Goal: Transaction & Acquisition: Purchase product/service

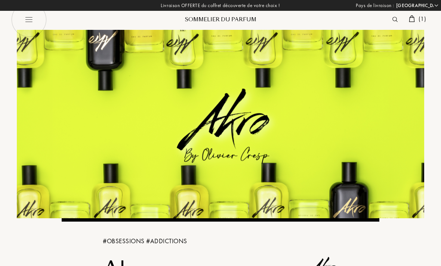
select select "FR"
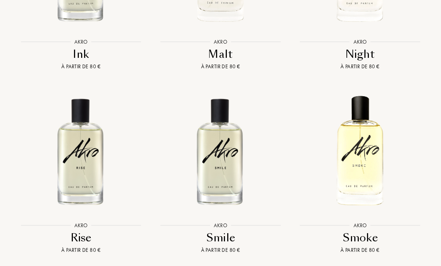
scroll to position [1262, 0]
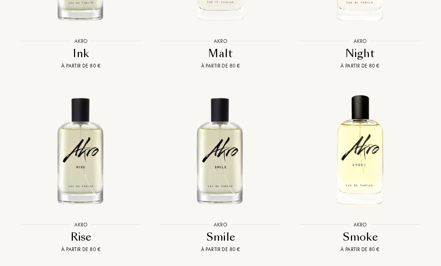
click at [72, 132] on img at bounding box center [81, 151] width 126 height 126
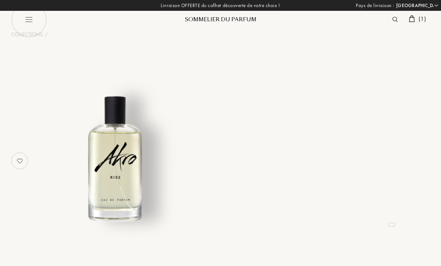
select select "FR"
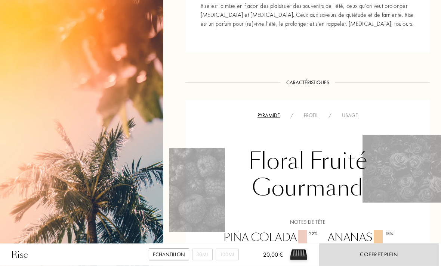
scroll to position [358, 0]
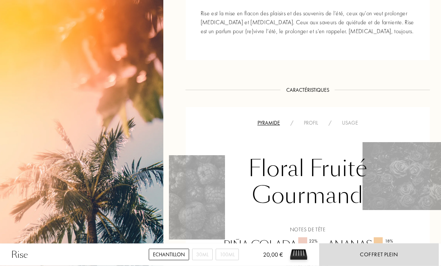
click at [317, 120] on div "Profil" at bounding box center [311, 124] width 25 height 8
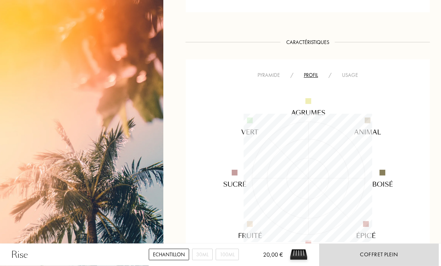
scroll to position [407, 0]
click at [356, 71] on div "Usage" at bounding box center [350, 75] width 27 height 8
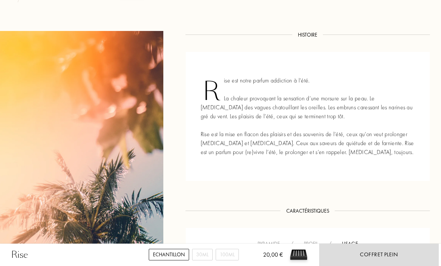
scroll to position [296, 0]
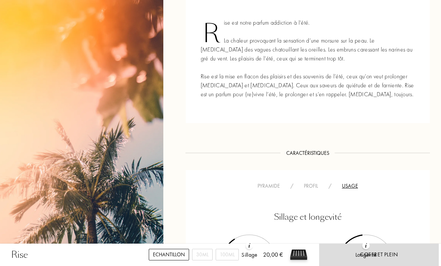
click at [312, 183] on div "Profil" at bounding box center [311, 186] width 25 height 8
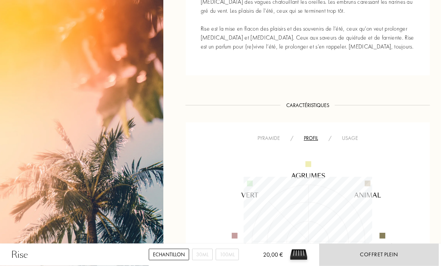
scroll to position [342, 0]
click at [277, 132] on div "Pyramide / Profil / Usage" at bounding box center [308, 234] width 244 height 221
click at [272, 143] on img at bounding box center [308, 243] width 206 height 206
click at [276, 139] on div "Pyramide" at bounding box center [268, 140] width 33 height 8
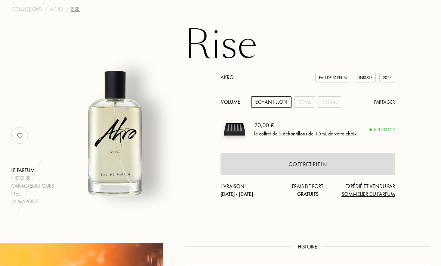
scroll to position [0, 0]
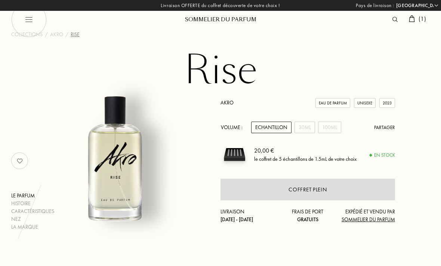
click at [226, 101] on link "Akro" at bounding box center [226, 102] width 13 height 7
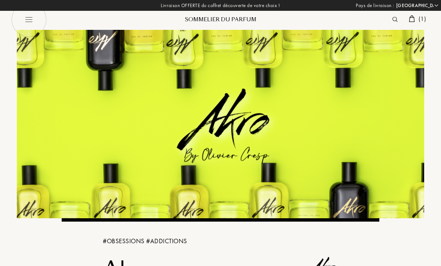
select select "FR"
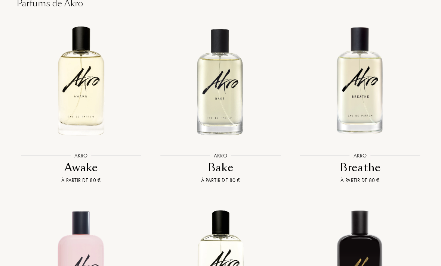
scroll to position [596, 0]
click at [61, 56] on img at bounding box center [81, 81] width 126 height 126
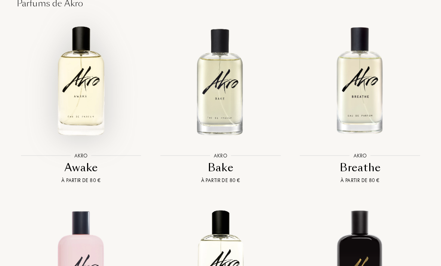
scroll to position [620, 0]
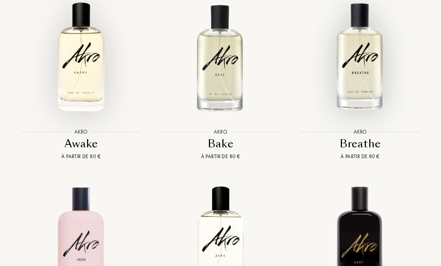
click at [377, 71] on img at bounding box center [360, 57] width 126 height 126
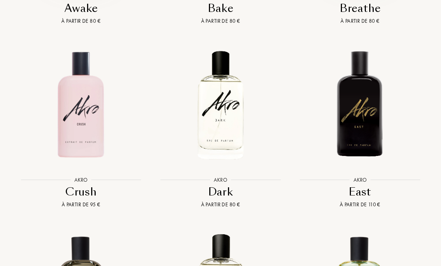
scroll to position [759, 0]
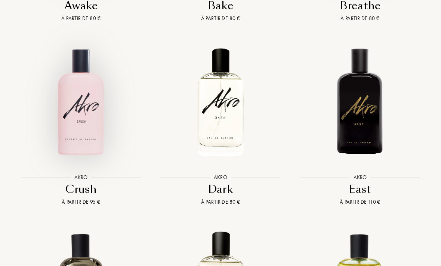
click at [63, 94] on img at bounding box center [81, 103] width 126 height 126
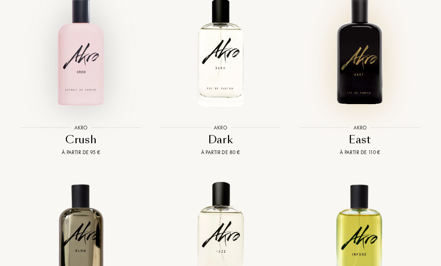
scroll to position [808, 0]
click at [372, 86] on img at bounding box center [360, 53] width 126 height 126
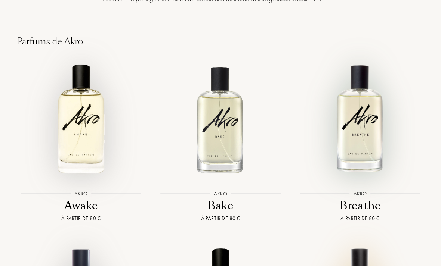
scroll to position [558, 0]
click at [237, 121] on img at bounding box center [221, 119] width 126 height 126
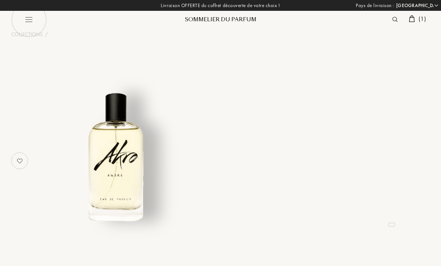
select select "FR"
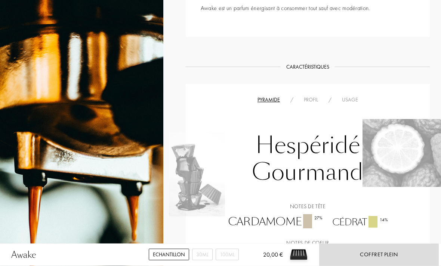
click at [356, 102] on div "Usage" at bounding box center [350, 100] width 27 height 8
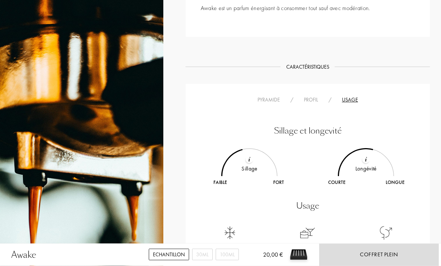
scroll to position [382, 0]
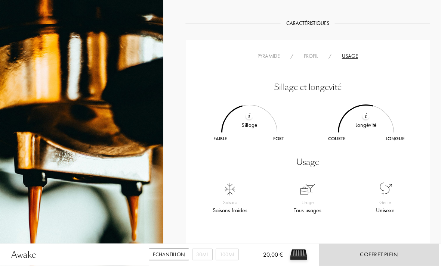
click at [316, 60] on div "Profil" at bounding box center [311, 57] width 25 height 8
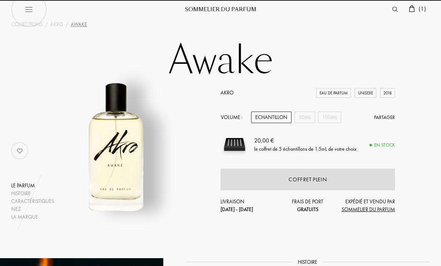
scroll to position [9, 0]
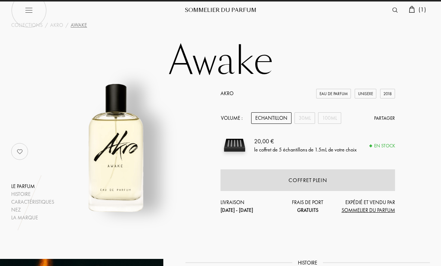
click at [425, 9] on span "( 1 )" at bounding box center [422, 10] width 7 height 8
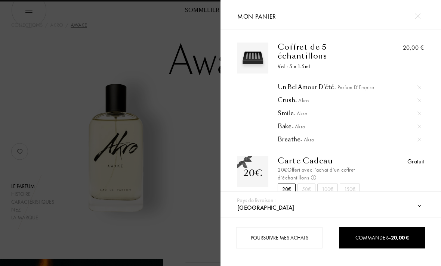
click at [46, 33] on div at bounding box center [110, 133] width 220 height 266
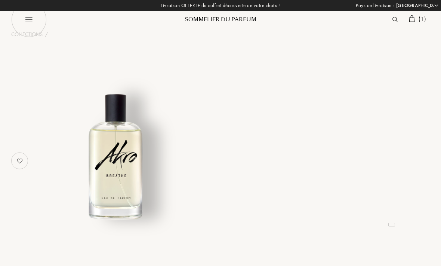
select select "FR"
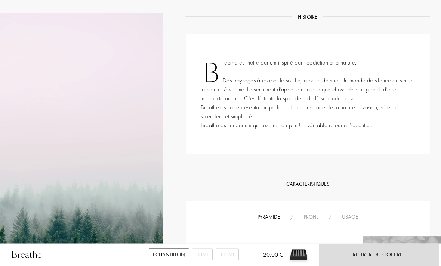
scroll to position [305, 0]
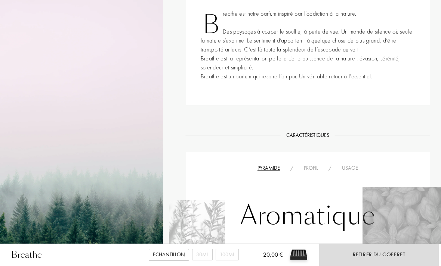
click at [345, 171] on div "Usage" at bounding box center [350, 168] width 27 height 8
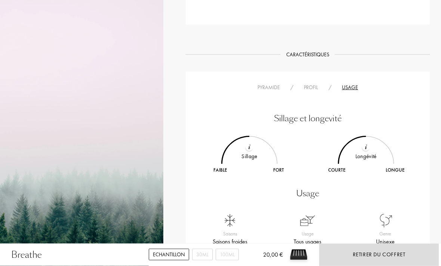
scroll to position [385, 0]
click at [312, 90] on div "Profil" at bounding box center [311, 88] width 25 height 8
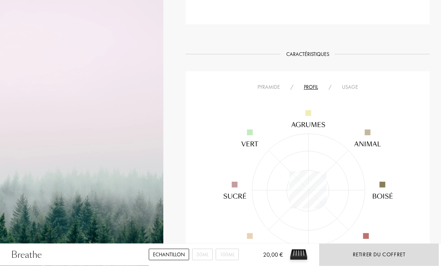
scroll to position [386, 0]
click at [270, 80] on div "Pyramide / Profil / Usage" at bounding box center [308, 181] width 244 height 221
click at [266, 96] on img at bounding box center [308, 190] width 206 height 206
click at [274, 86] on div "Pyramide" at bounding box center [268, 87] width 33 height 8
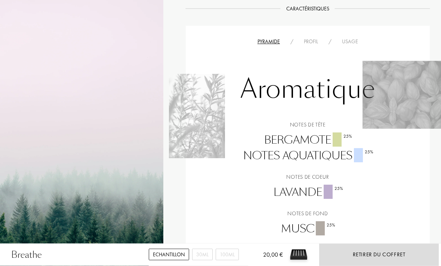
scroll to position [431, 0]
click at [352, 43] on div "Usage" at bounding box center [350, 42] width 27 height 8
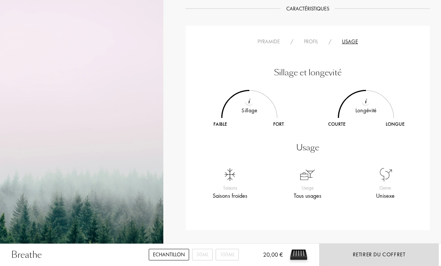
click at [312, 45] on div "Profil" at bounding box center [311, 42] width 25 height 8
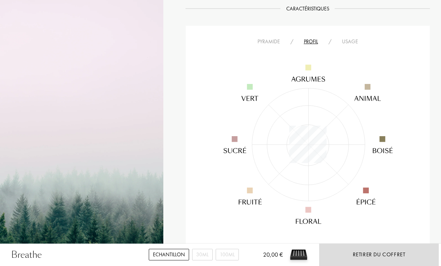
click at [277, 41] on div "Pyramide" at bounding box center [268, 42] width 33 height 8
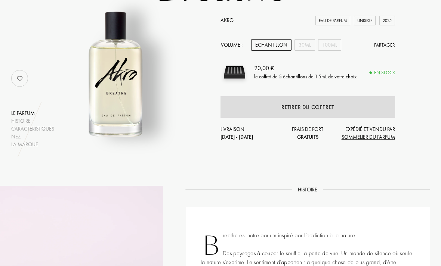
scroll to position [82, 0]
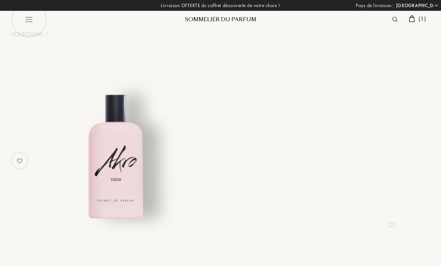
select select "FR"
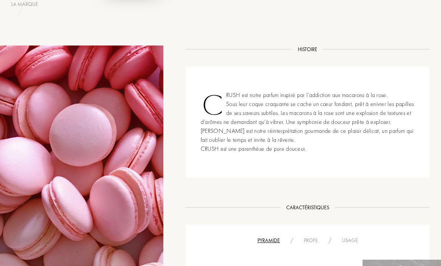
scroll to position [233, 0]
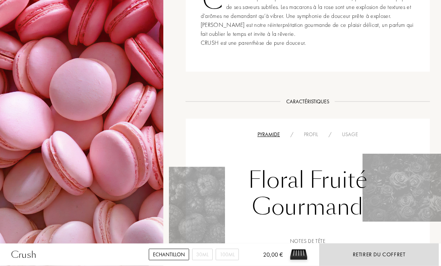
click at [309, 133] on div "Profil" at bounding box center [311, 135] width 25 height 8
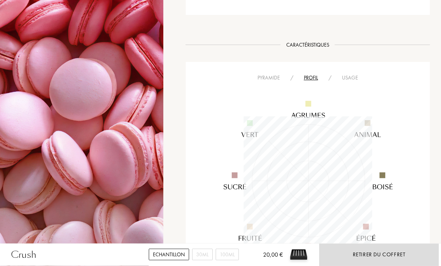
scroll to position [385, 0]
click at [348, 85] on img at bounding box center [308, 182] width 206 height 206
click at [348, 83] on img at bounding box center [308, 182] width 206 height 206
click at [354, 73] on div "Pyramide / Profil / Usage" at bounding box center [308, 173] width 244 height 221
click at [350, 77] on div "Usage" at bounding box center [350, 79] width 27 height 8
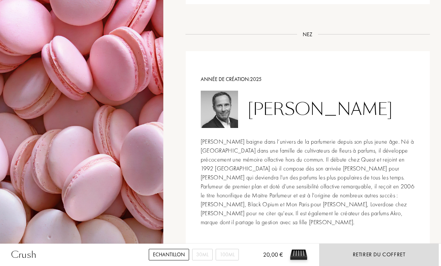
scroll to position [592, 0]
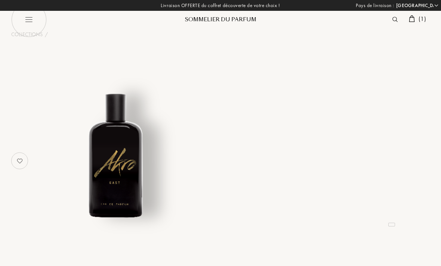
select select "FR"
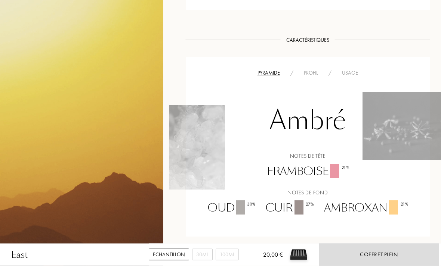
scroll to position [395, 0]
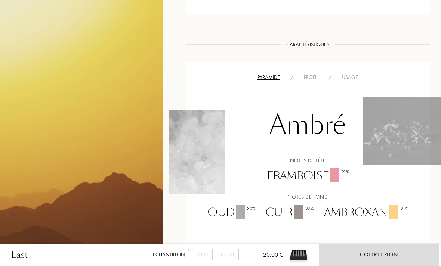
click at [354, 74] on div "Usage" at bounding box center [350, 78] width 27 height 8
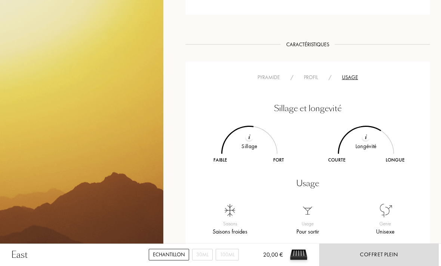
click at [250, 135] on img at bounding box center [250, 137] width 2 height 5
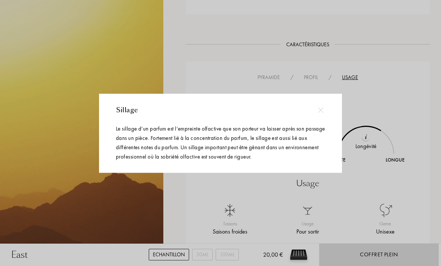
click at [368, 133] on div at bounding box center [220, 145] width 441 height 290
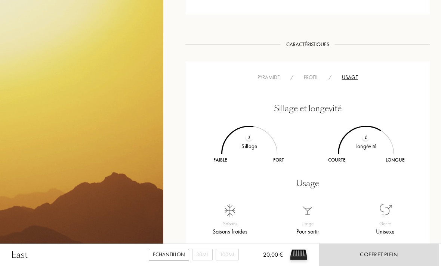
click at [364, 133] on div at bounding box center [365, 136] width 7 height 7
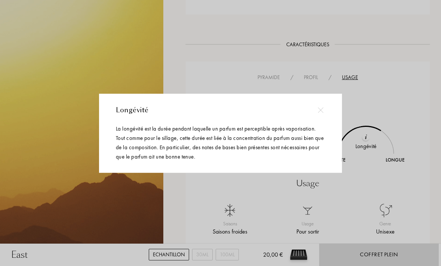
click at [377, 143] on div at bounding box center [220, 145] width 441 height 290
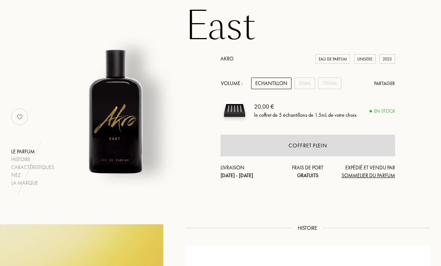
scroll to position [0, 0]
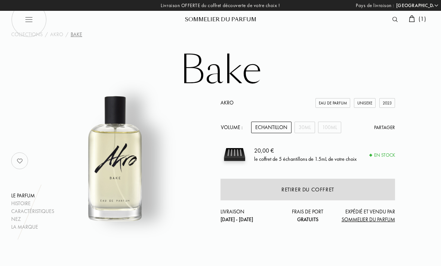
select select "FR"
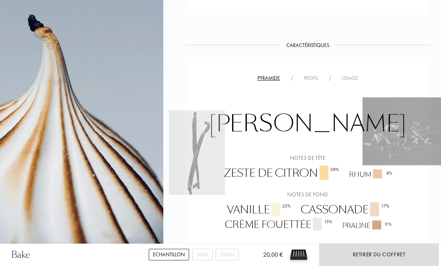
scroll to position [446, 0]
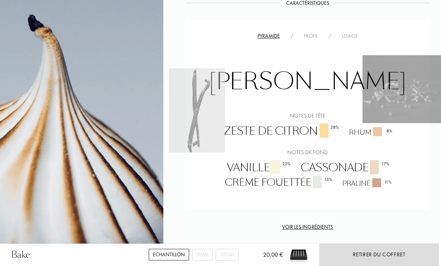
click at [354, 33] on div "Usage" at bounding box center [350, 36] width 27 height 8
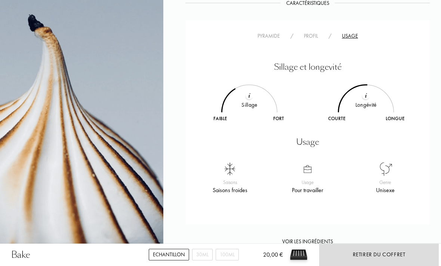
click at [250, 97] on img at bounding box center [250, 95] width 2 height 5
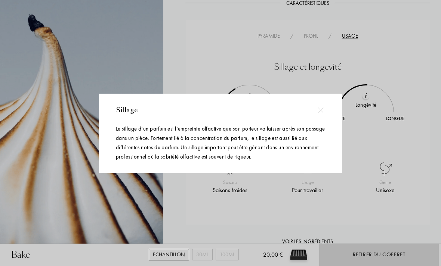
click at [388, 136] on div at bounding box center [220, 145] width 441 height 290
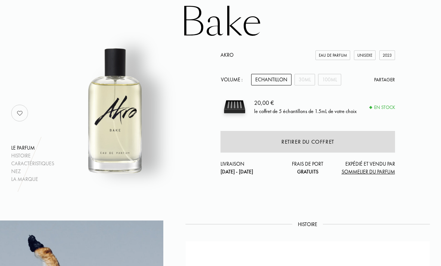
scroll to position [0, 0]
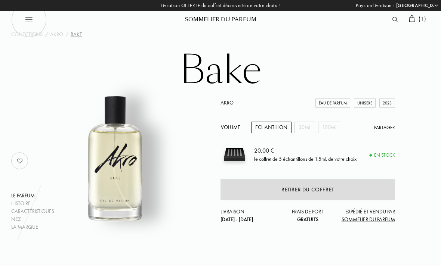
click at [419, 19] on span "( 1 )" at bounding box center [422, 19] width 7 height 8
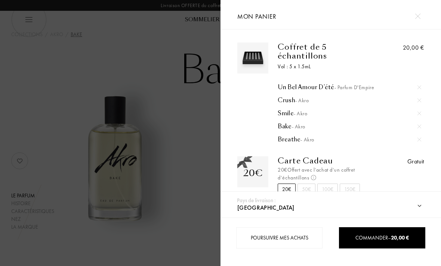
click at [364, 232] on div "Commander – 20,00 €" at bounding box center [382, 238] width 86 height 21
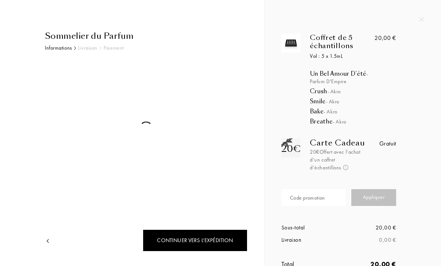
select select "FR"
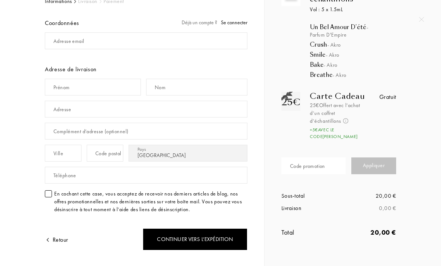
scroll to position [48, 0]
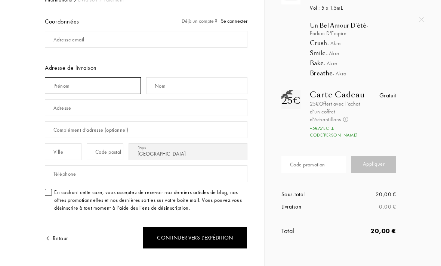
click at [62, 92] on input "text" at bounding box center [93, 85] width 96 height 17
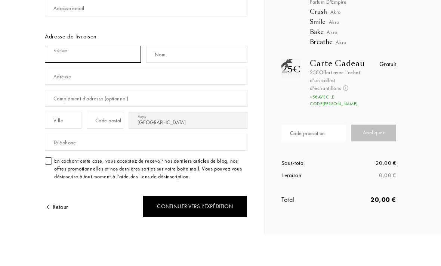
type input "[PERSON_NAME]"
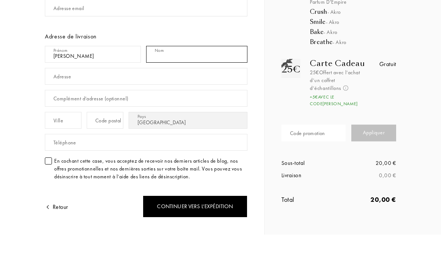
type input "Pailhes"
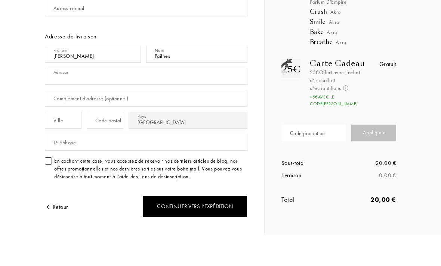
type input "6 Impasse Du Geai"
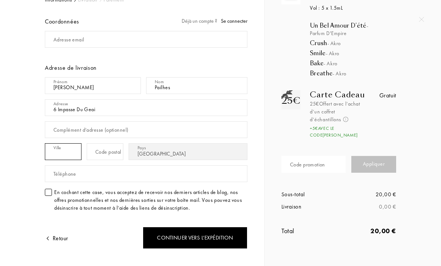
type input "Bourg Les Valence"
type input "26500"
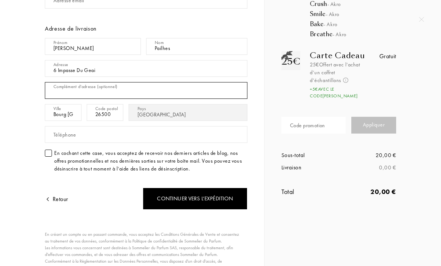
scroll to position [89, 0]
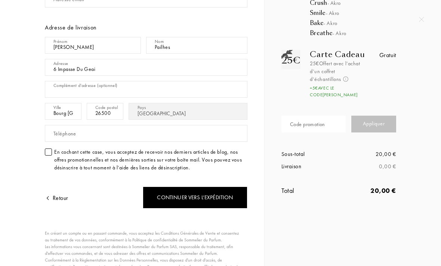
click at [38, 149] on div "Sommelier du Parfum Informations Livraison Paiement Coordonnées Déjà un compte …" at bounding box center [141, 130] width 214 height 379
click at [240, 197] on div "Continuer vers l’expédition" at bounding box center [195, 198] width 105 height 22
click at [48, 132] on input "text" at bounding box center [146, 133] width 203 height 17
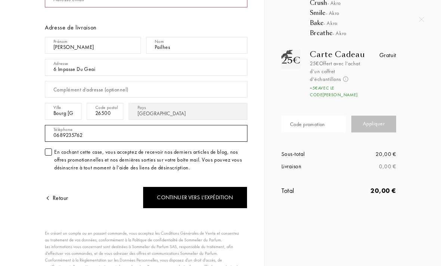
type input "0689235762"
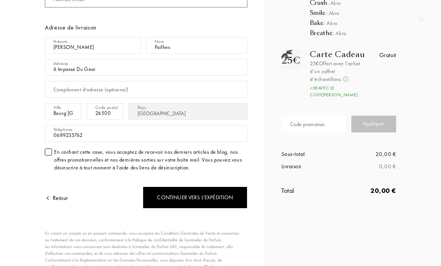
click at [235, 201] on div "Continuer vers l’expédition" at bounding box center [195, 198] width 105 height 22
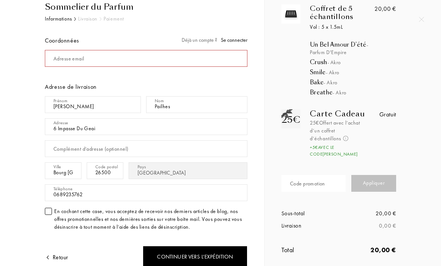
scroll to position [26, 0]
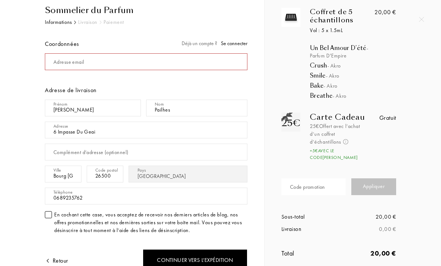
click at [57, 62] on div "Adresse email" at bounding box center [68, 62] width 31 height 8
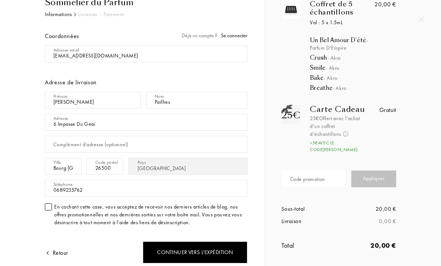
scroll to position [34, 0]
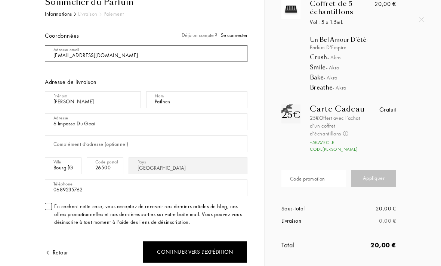
click at [218, 51] on input "mail" at bounding box center [146, 53] width 203 height 17
click at [217, 45] on input "mail" at bounding box center [146, 53] width 203 height 17
click at [144, 53] on input "mail" at bounding box center [146, 53] width 203 height 17
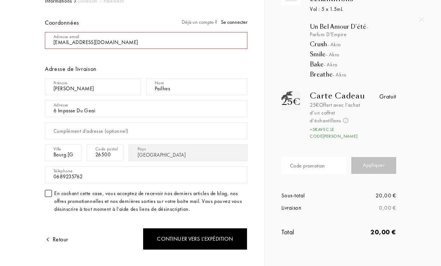
scroll to position [46, 0]
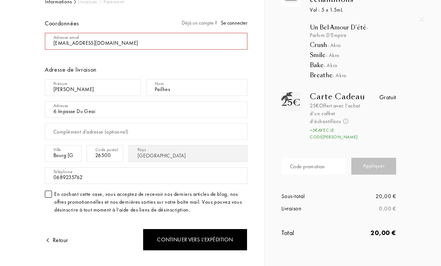
click at [233, 239] on div "Continuer vers l’expédition" at bounding box center [195, 240] width 105 height 22
click at [239, 23] on span "Se connecter" at bounding box center [234, 22] width 27 height 7
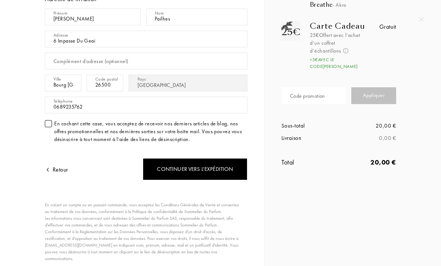
scroll to position [119, 0]
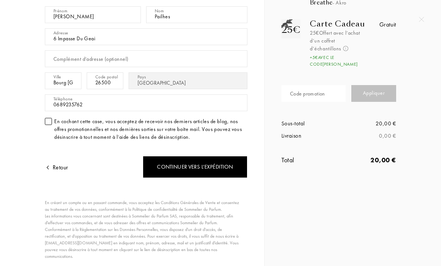
click at [215, 169] on div "Continuer vers l’expédition" at bounding box center [195, 167] width 105 height 22
click at [218, 170] on div "Continuer vers l’expédition" at bounding box center [195, 167] width 105 height 22
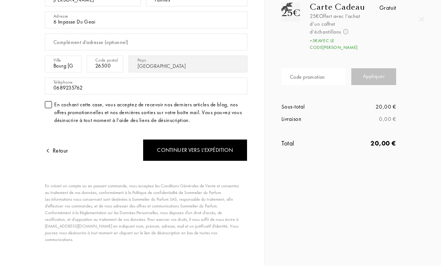
scroll to position [136, 0]
click at [230, 149] on div "Continuer vers l’expédition" at bounding box center [195, 151] width 105 height 22
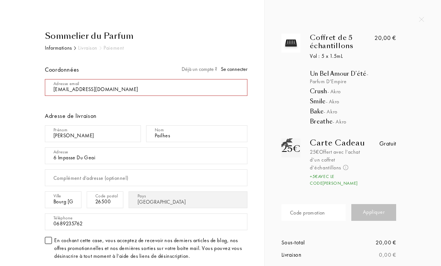
scroll to position [0, 0]
click at [227, 86] on input "mail" at bounding box center [146, 87] width 203 height 17
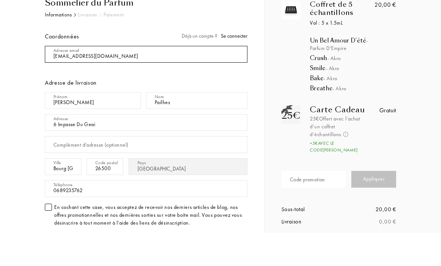
type input "pailhes.elsa@yahoo.fr"
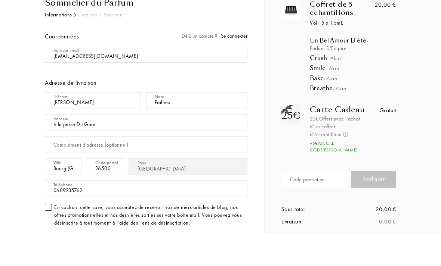
click at [35, 85] on div "Sommelier du Parfum Informations Livraison Paiement Coordonnées Déjà un compte …" at bounding box center [141, 219] width 214 height 379
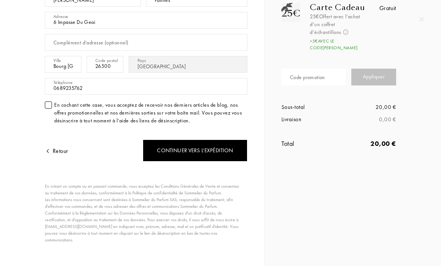
scroll to position [136, 0]
click at [224, 152] on div "Continuer vers l’expédition" at bounding box center [195, 151] width 105 height 22
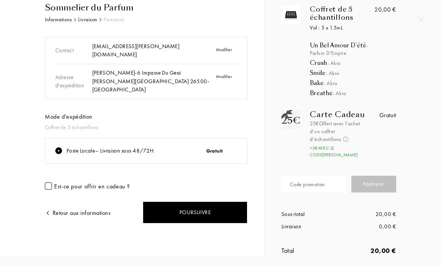
scroll to position [28, 0]
click at [221, 207] on div "Poursuivre" at bounding box center [195, 213] width 105 height 22
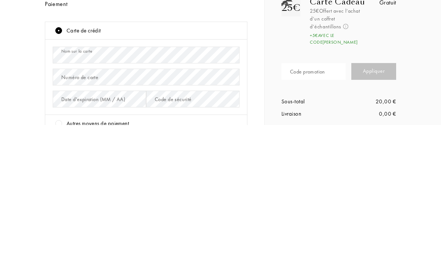
click at [23, 75] on div "Sommelier du Parfum Informations Livraison Paiement Contact pailhes.elsa@yahoo.…" at bounding box center [134, 226] width 225 height 392
